Goal: Task Accomplishment & Management: Manage account settings

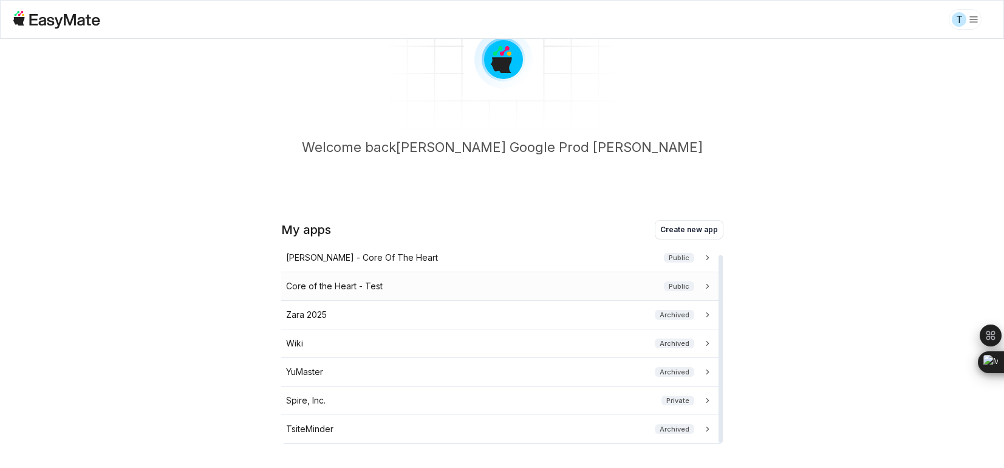
click at [329, 286] on p "Core of the Heart - Test" at bounding box center [334, 285] width 97 height 13
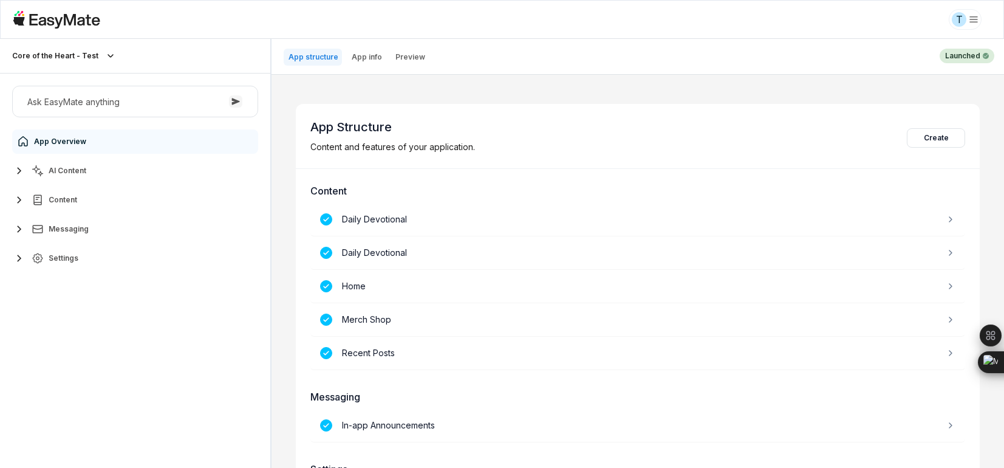
click at [84, 259] on button "Settings" at bounding box center [135, 258] width 246 height 24
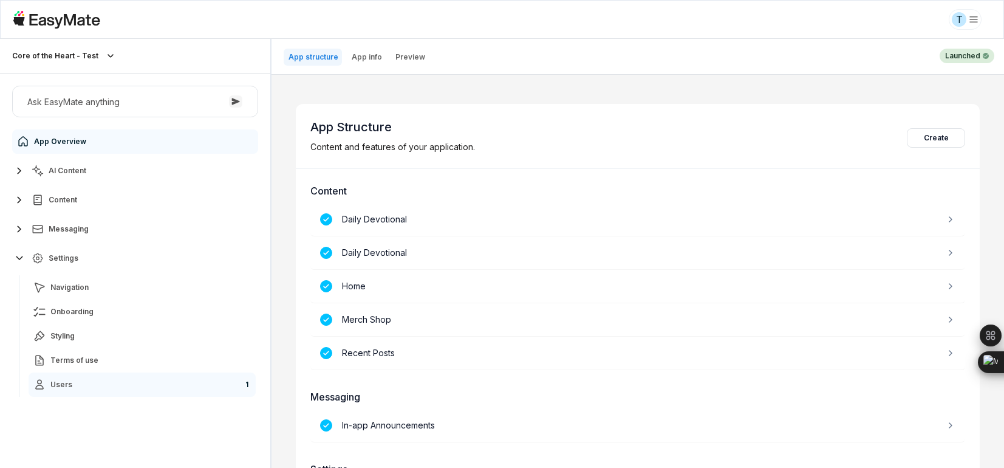
click at [83, 378] on link "Users 1" at bounding box center [142, 384] width 227 height 24
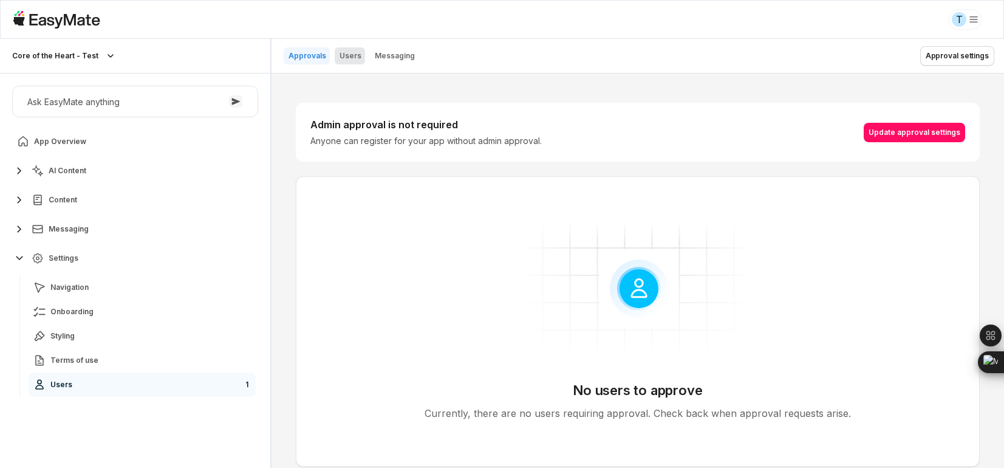
click at [346, 53] on p "Users" at bounding box center [351, 56] width 22 height 10
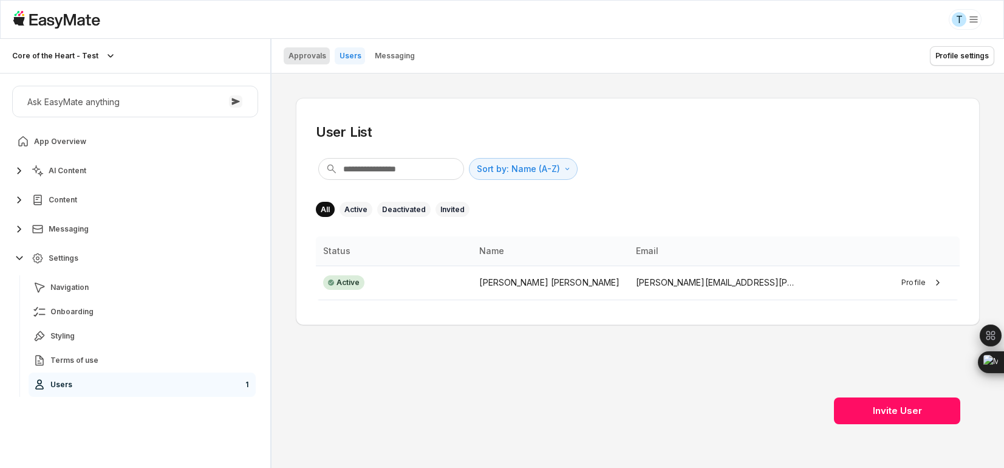
click at [316, 59] on p "Approvals" at bounding box center [308, 56] width 38 height 10
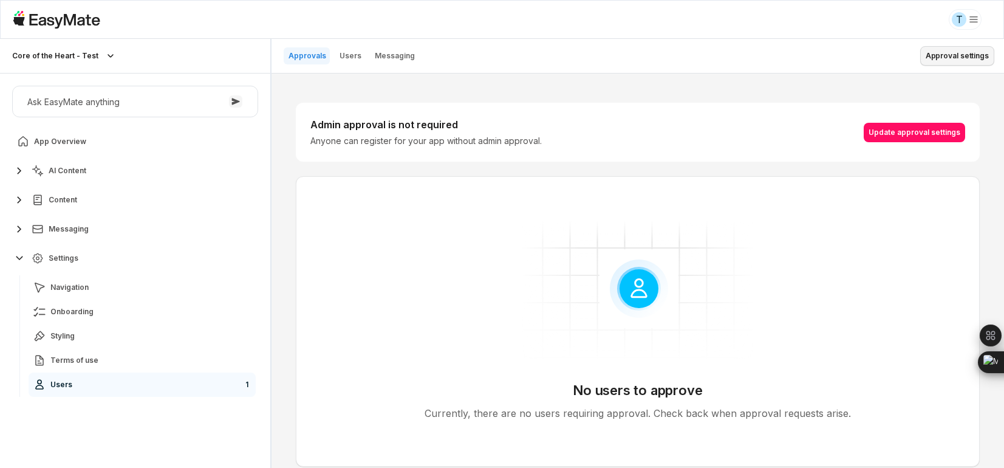
click at [942, 56] on button "Approval settings" at bounding box center [957, 55] width 74 height 19
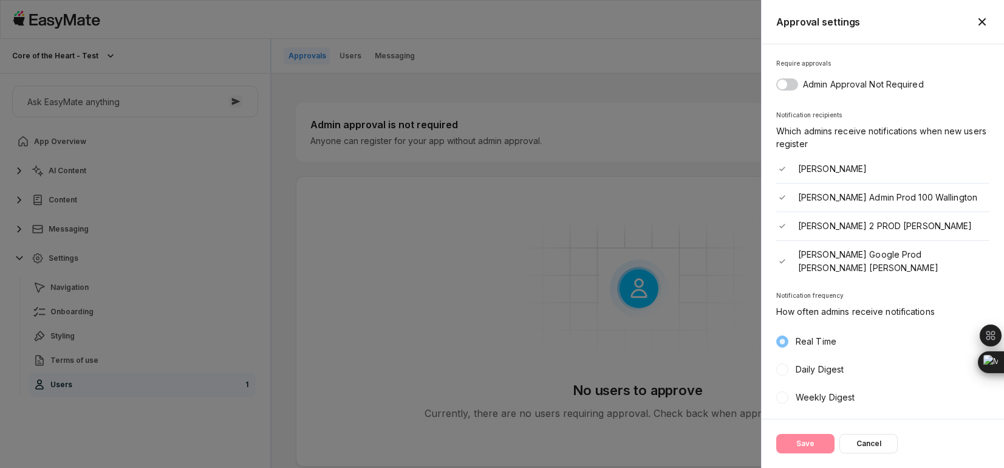
click at [792, 84] on button "Require approvals" at bounding box center [787, 84] width 22 height 12
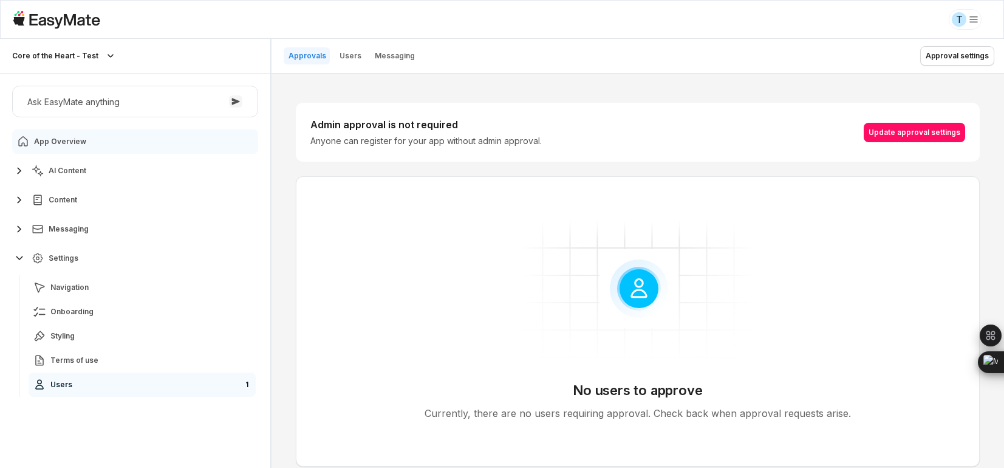
click at [134, 142] on link "App Overview" at bounding box center [135, 141] width 246 height 24
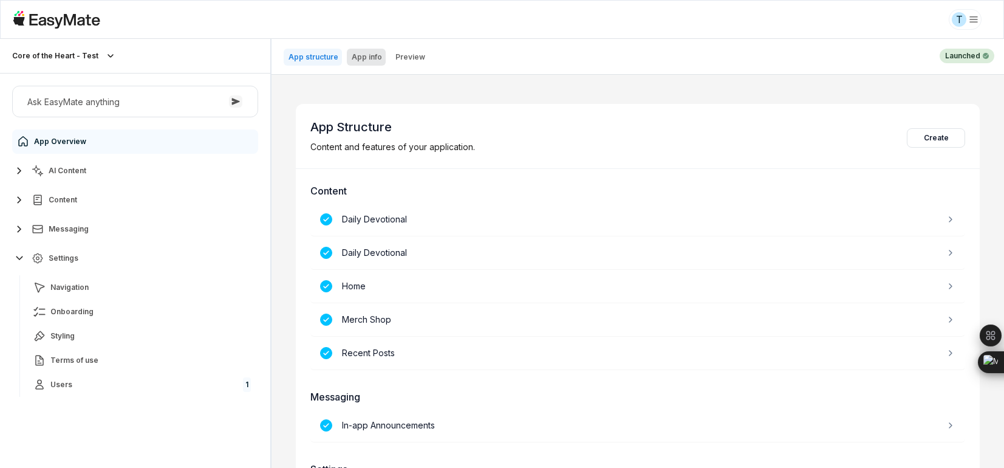
click at [364, 58] on p "App info" at bounding box center [367, 57] width 30 height 10
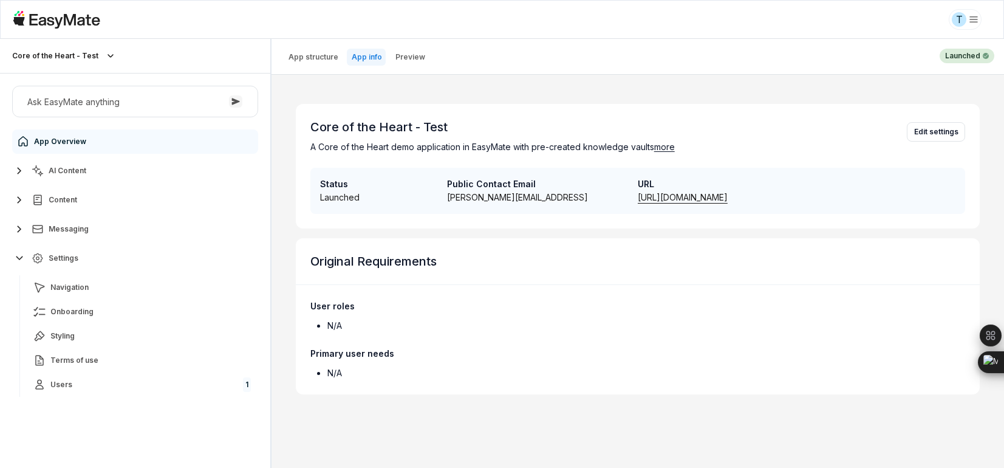
click at [676, 194] on link "[URL][DOMAIN_NAME]" at bounding box center [683, 197] width 90 height 10
click at [92, 389] on link "Users 1" at bounding box center [142, 384] width 227 height 24
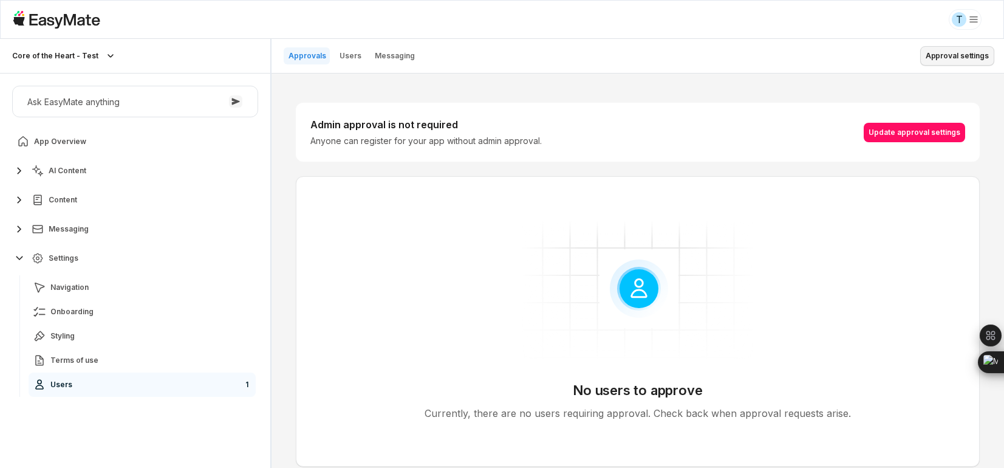
click at [951, 56] on button "Approval settings" at bounding box center [957, 55] width 74 height 19
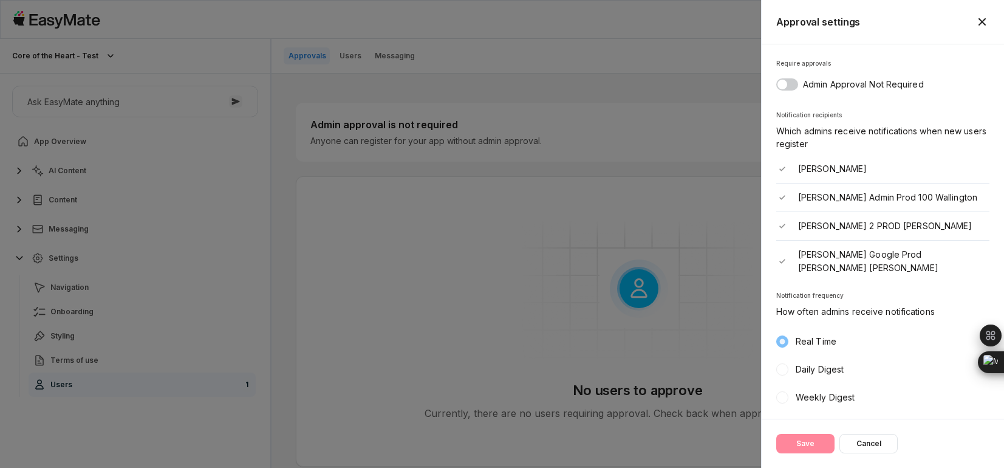
click at [787, 84] on button "Require approvals" at bounding box center [787, 84] width 22 height 12
click at [803, 445] on button "Save" at bounding box center [805, 443] width 58 height 19
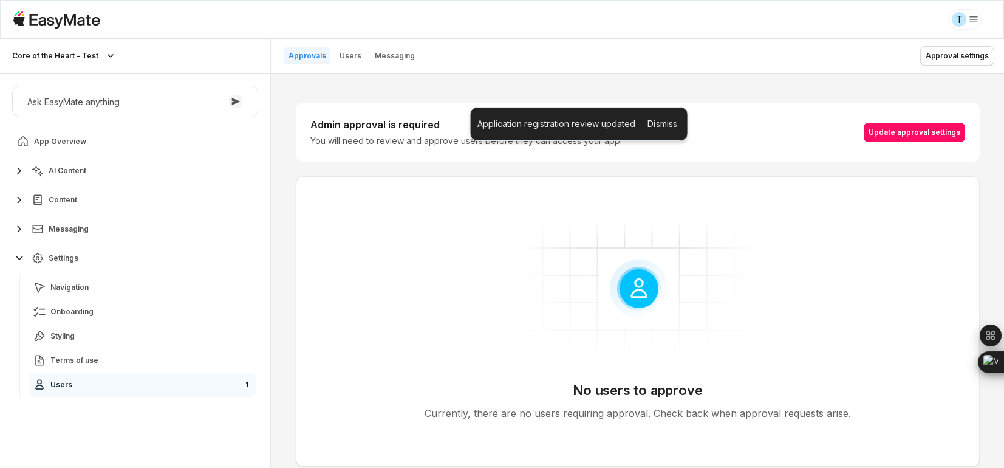
type textarea "*"
click at [313, 48] on button "Approvals 1" at bounding box center [314, 55] width 61 height 17
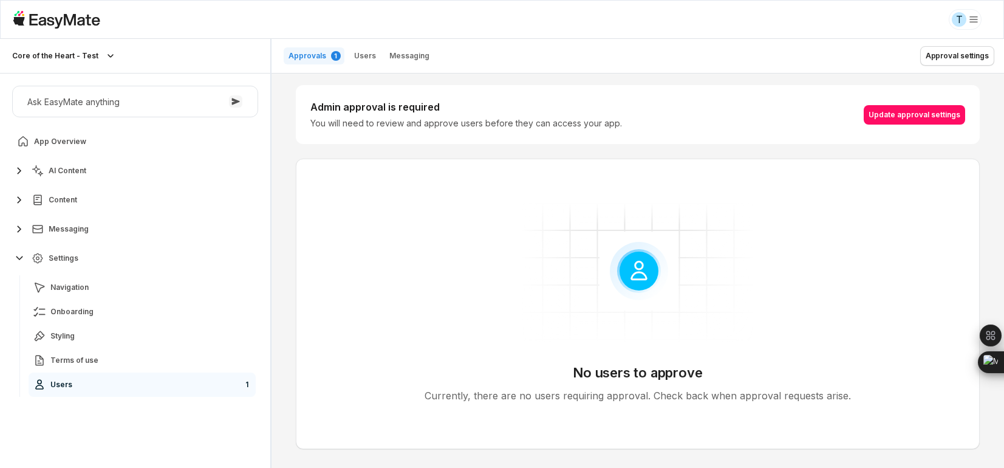
scroll to position [23, 0]
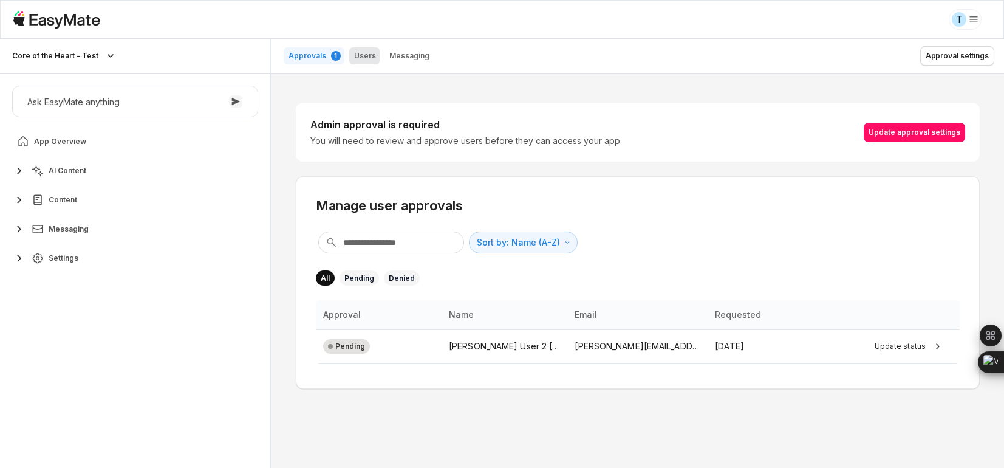
click at [370, 56] on p "Users" at bounding box center [365, 56] width 22 height 10
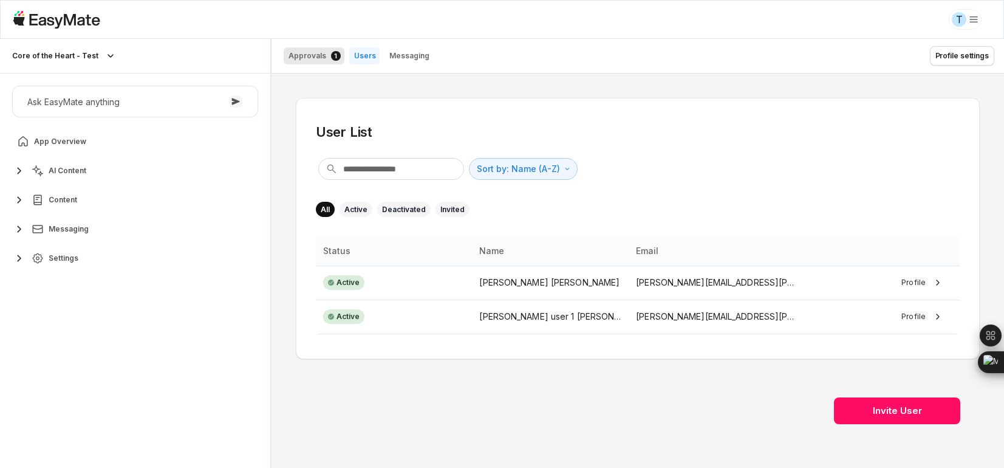
click at [309, 51] on p "Approvals" at bounding box center [308, 56] width 38 height 10
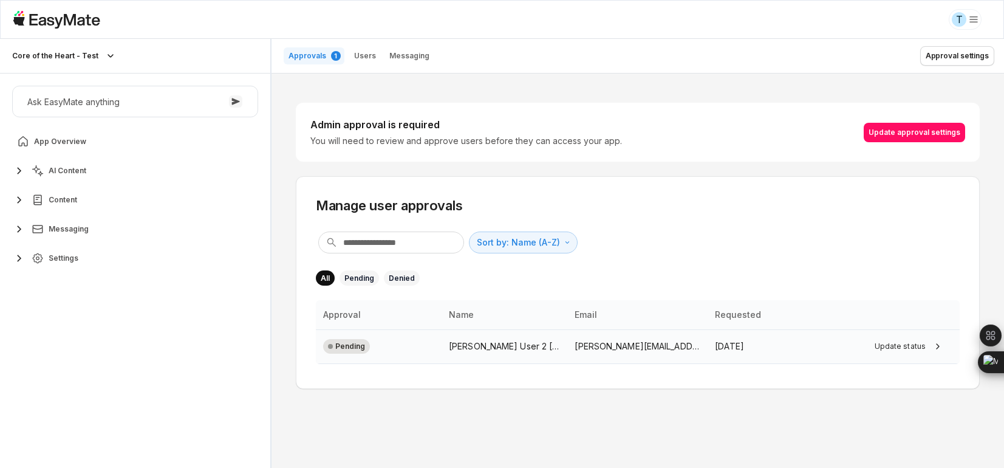
click at [703, 347] on td "tuyet.tran+user2@asnet.com.vn" at bounding box center [637, 346] width 140 height 34
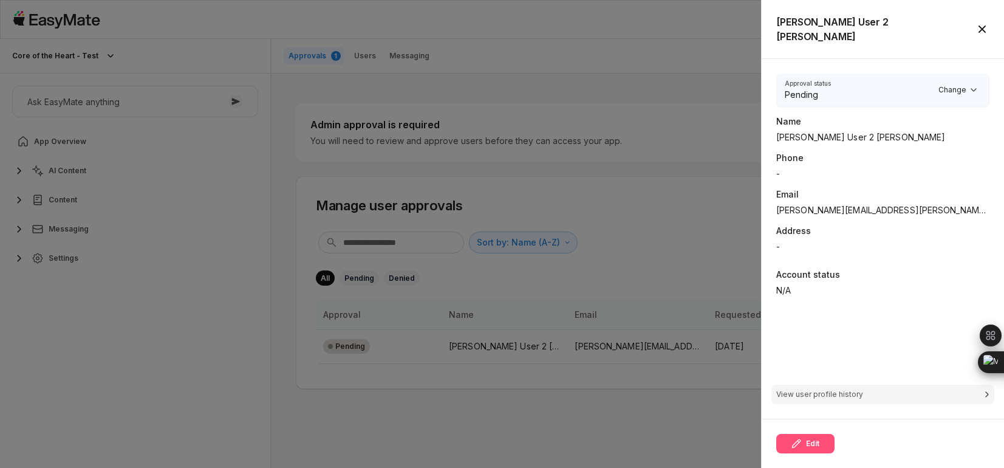
click at [817, 442] on button "Edit" at bounding box center [805, 443] width 58 height 19
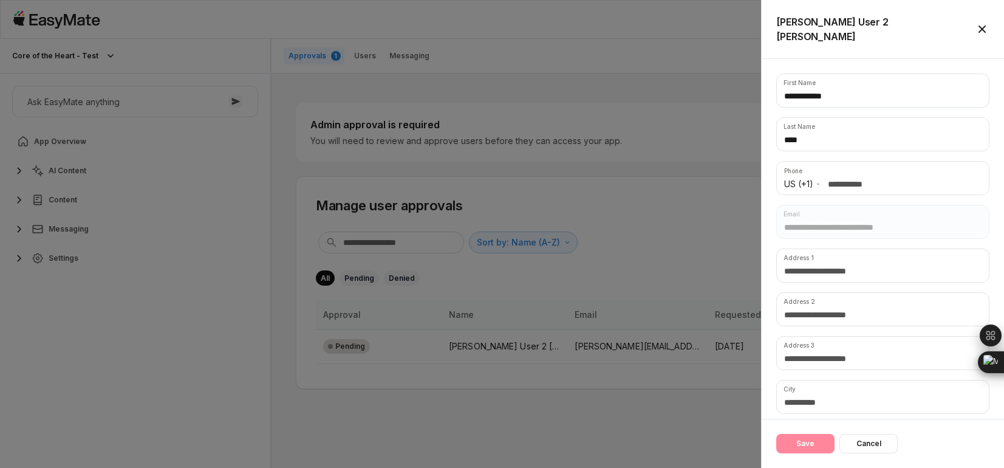
scroll to position [129, 0]
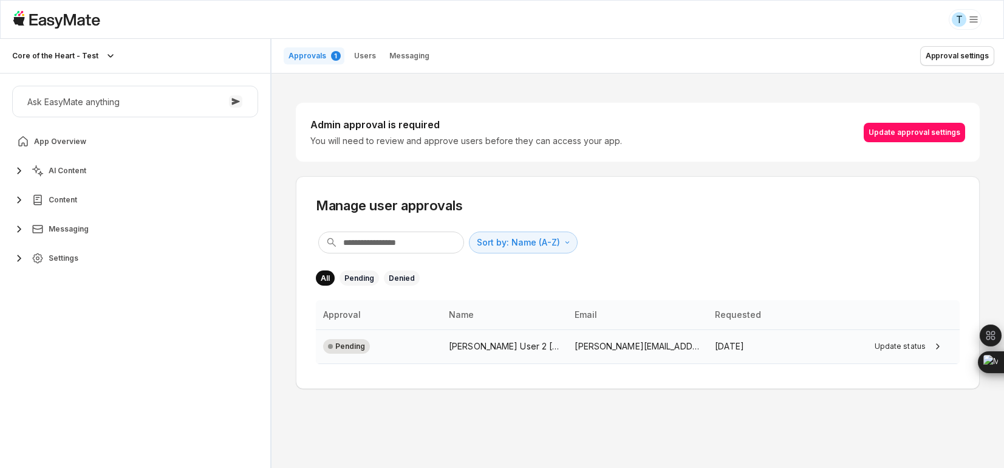
click at [834, 343] on td "Update status" at bounding box center [897, 346] width 126 height 34
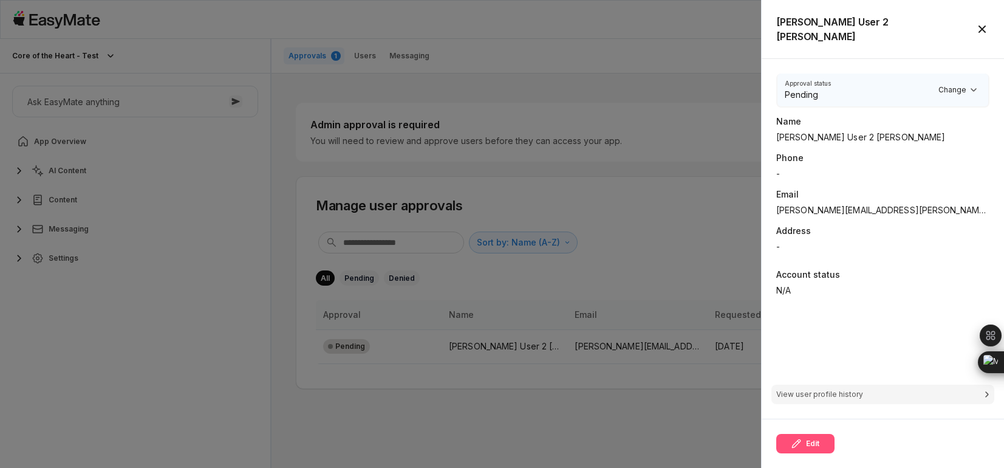
click at [805, 448] on button "Edit" at bounding box center [805, 443] width 58 height 19
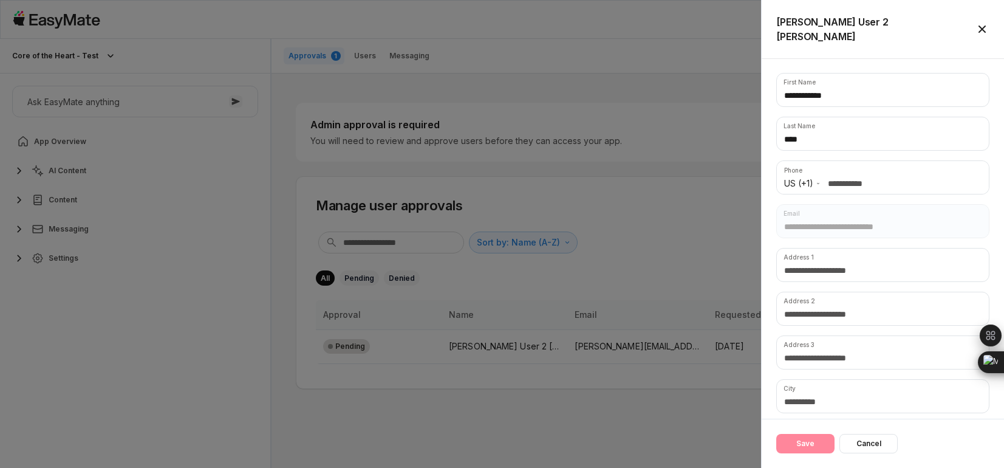
scroll to position [0, 0]
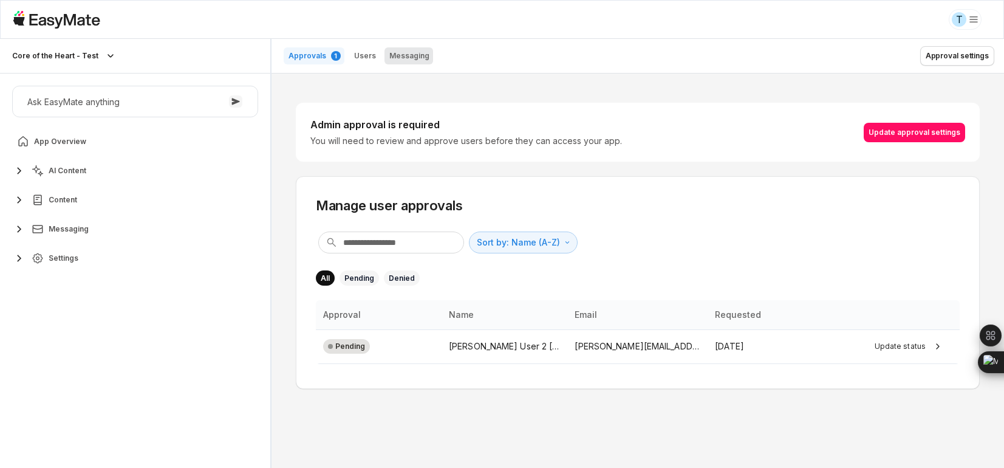
click at [406, 55] on p "Messaging" at bounding box center [409, 56] width 40 height 10
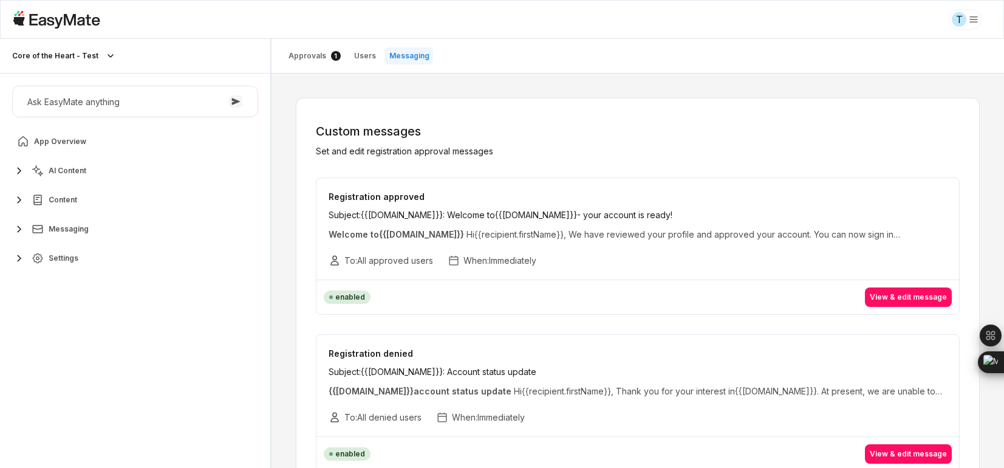
click at [7, 260] on div "Ask EasyMate anything App Overview AI Content Content Messaging Settings" at bounding box center [135, 180] width 270 height 214
click at [15, 258] on icon "button" at bounding box center [19, 258] width 15 height 15
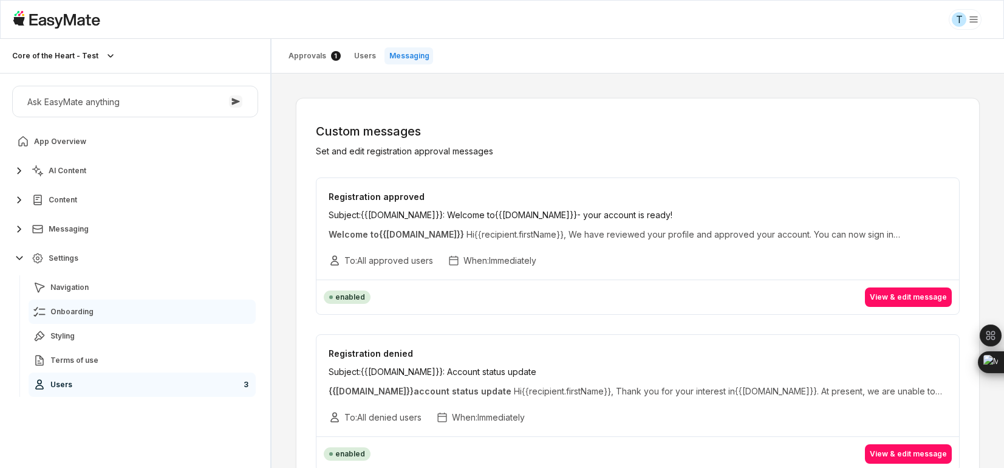
click at [98, 317] on link "Onboarding" at bounding box center [142, 311] width 227 height 24
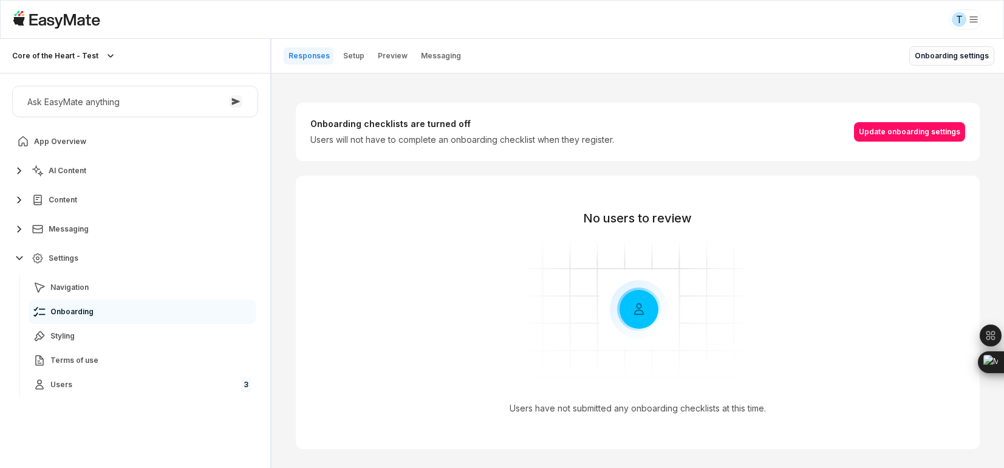
click at [980, 47] on button "Onboarding settings" at bounding box center [951, 55] width 85 height 19
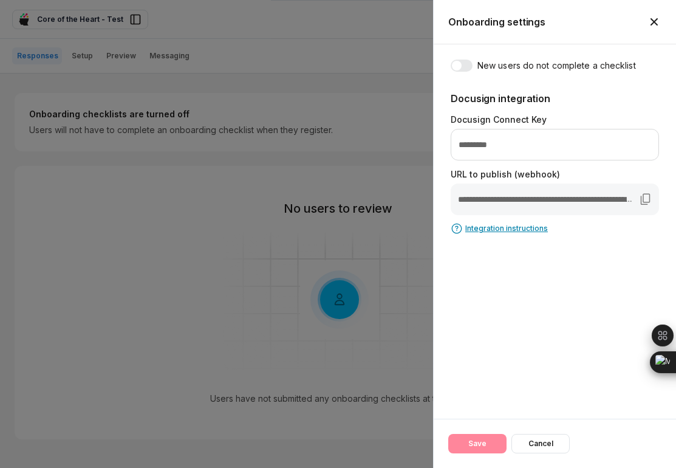
type textarea "*"
